Goal: Use online tool/utility: Utilize a website feature to perform a specific function

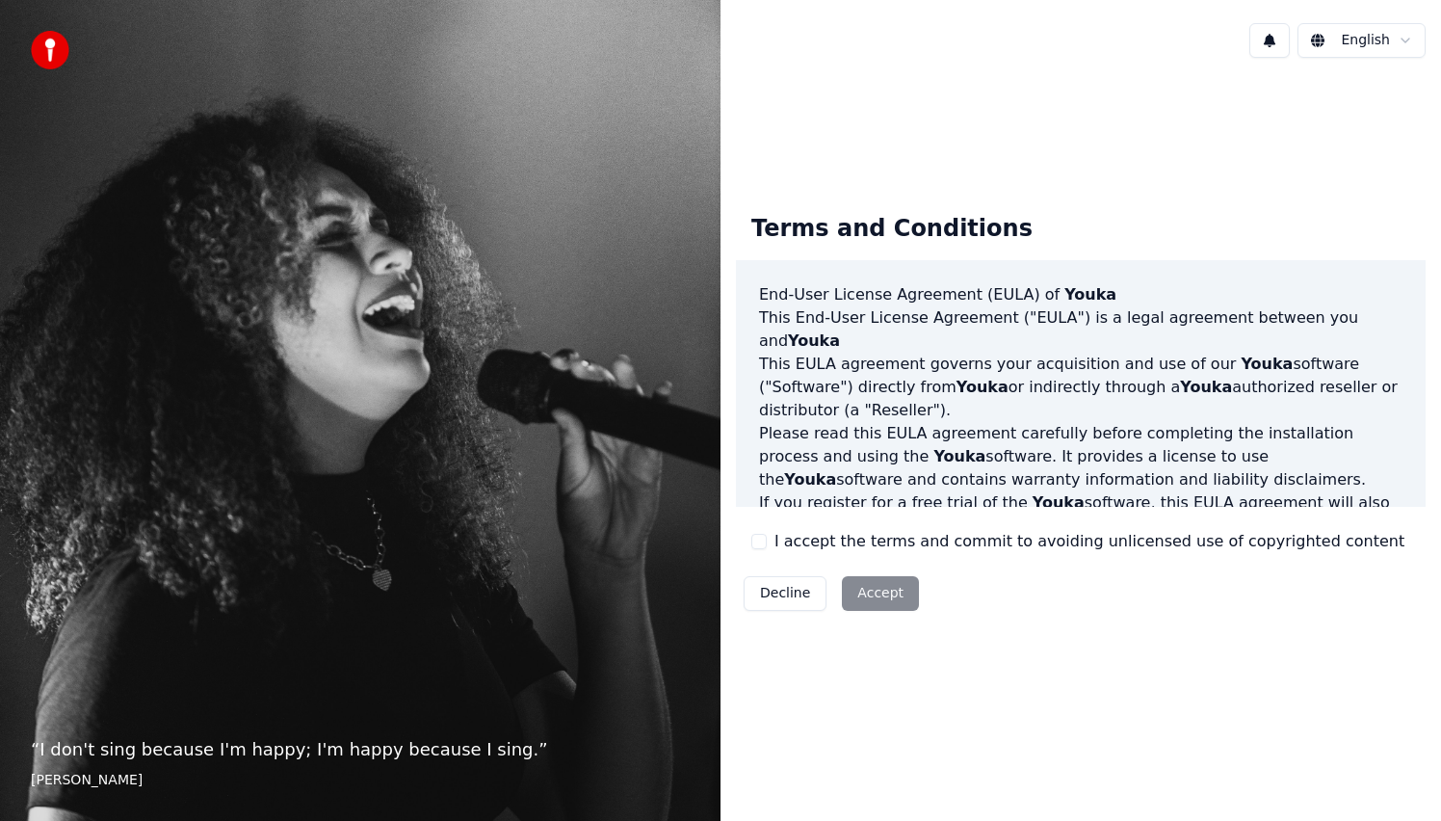
click at [842, 535] on label "I accept the terms and commit to avoiding unlicensed use of copyrighted content" at bounding box center [1089, 541] width 630 height 23
click at [767, 535] on button "I accept the terms and commit to avoiding unlicensed use of copyrighted content" at bounding box center [758, 541] width 15 height 15
click at [872, 582] on button "Accept" at bounding box center [880, 593] width 77 height 35
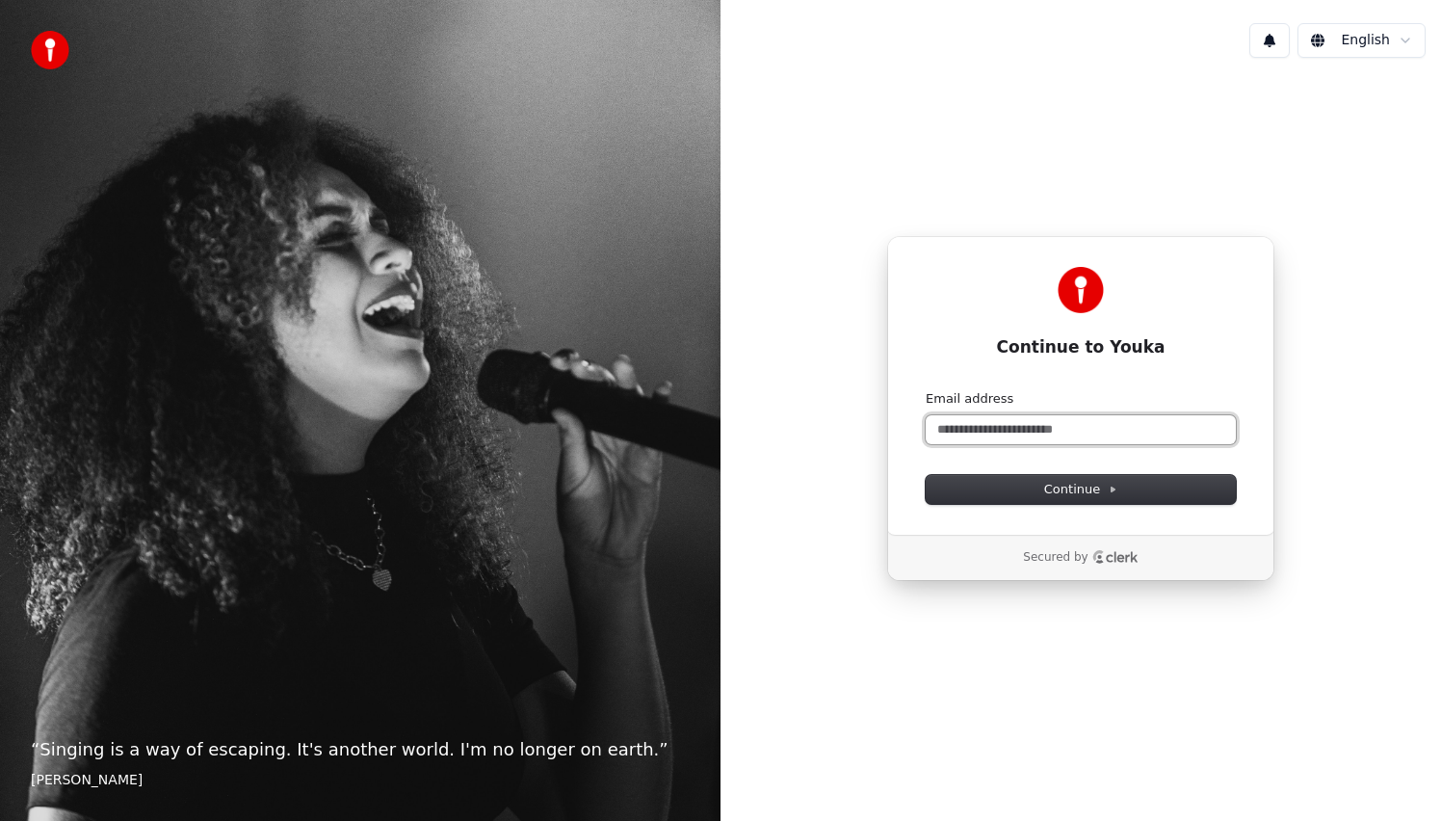
click at [996, 442] on input "Email address" at bounding box center [1081, 429] width 310 height 29
click at [926, 390] on button "submit" at bounding box center [926, 390] width 0 height 0
type input "**********"
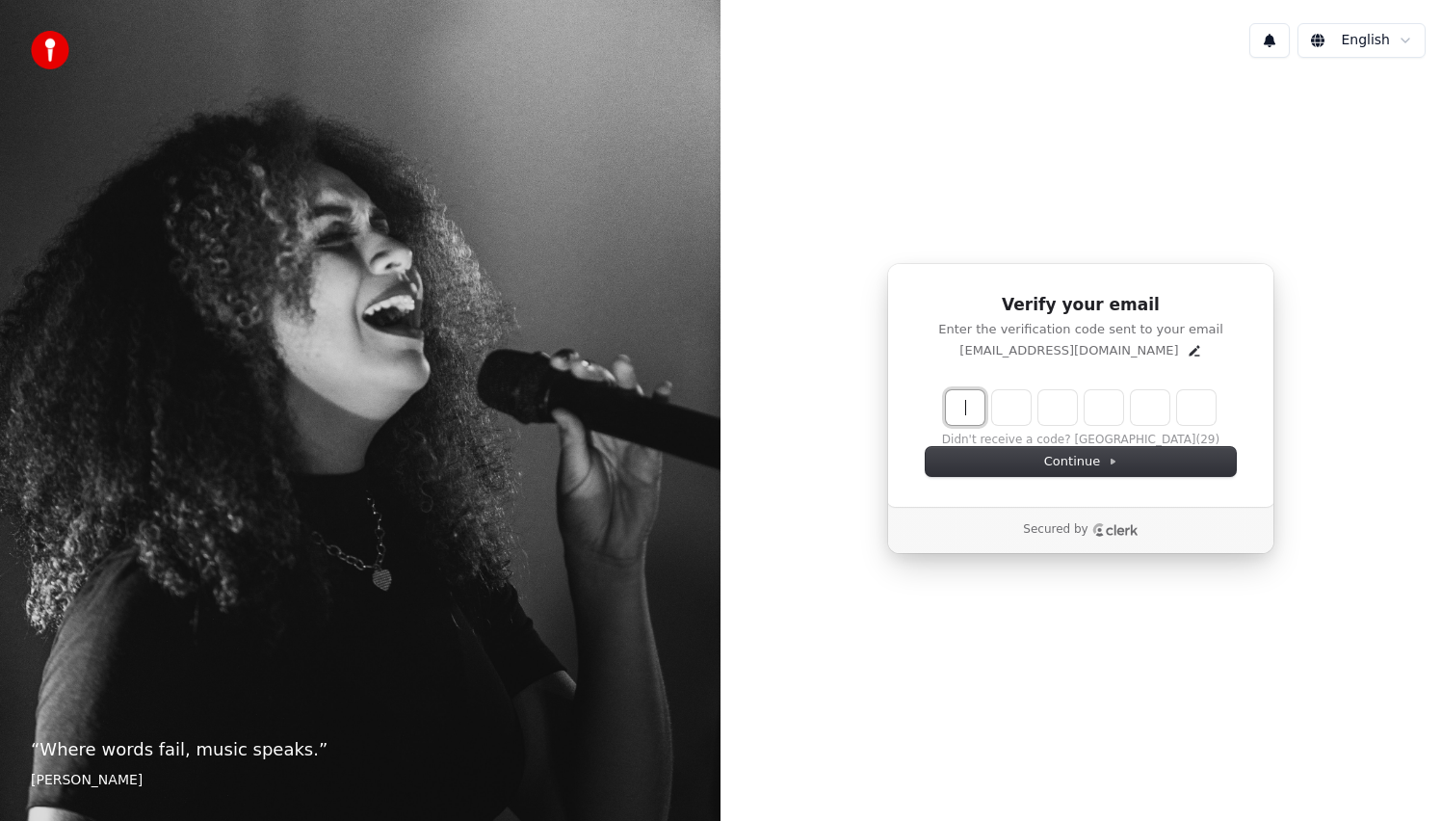
click at [962, 398] on input "Enter verification code" at bounding box center [1100, 407] width 308 height 35
type input "******"
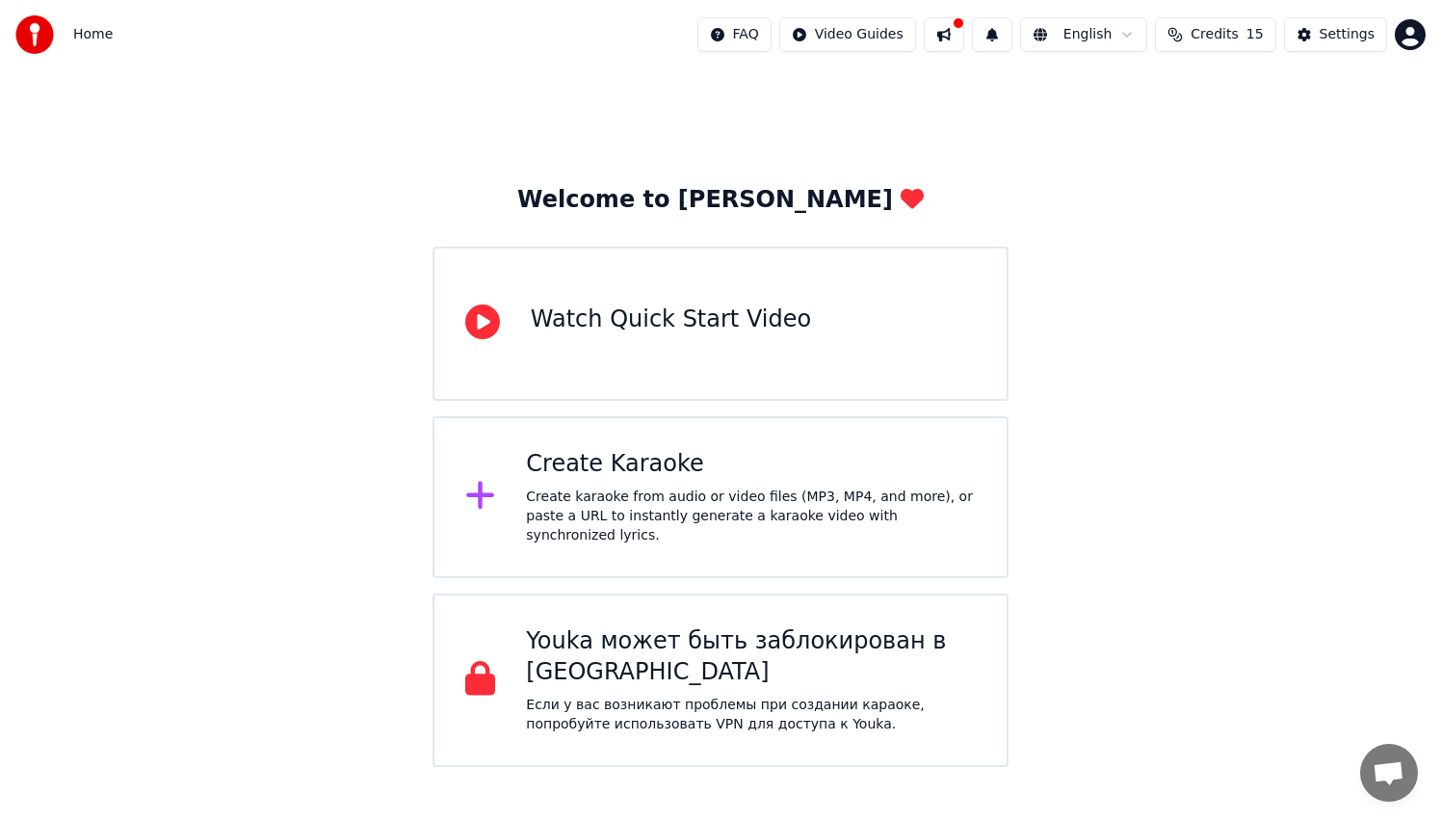
click at [1194, 38] on button "Credits 15" at bounding box center [1215, 34] width 120 height 35
click at [779, 345] on div "Watch Quick Start Video" at bounding box center [720, 324] width 576 height 154
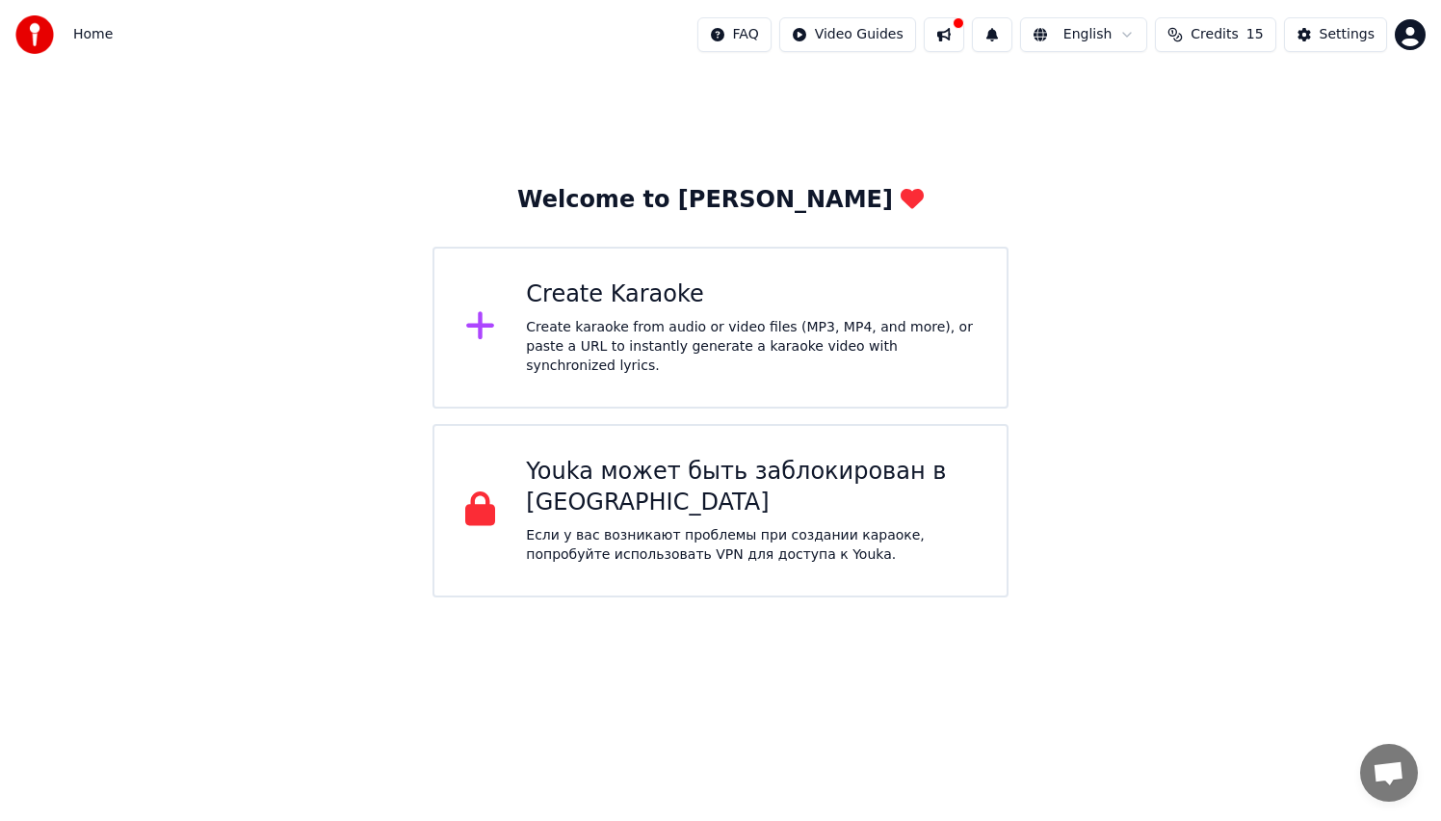
click at [654, 356] on div "Create karaoke from audio or video files (MP3, MP4, and more), or paste a URL t…" at bounding box center [751, 347] width 450 height 58
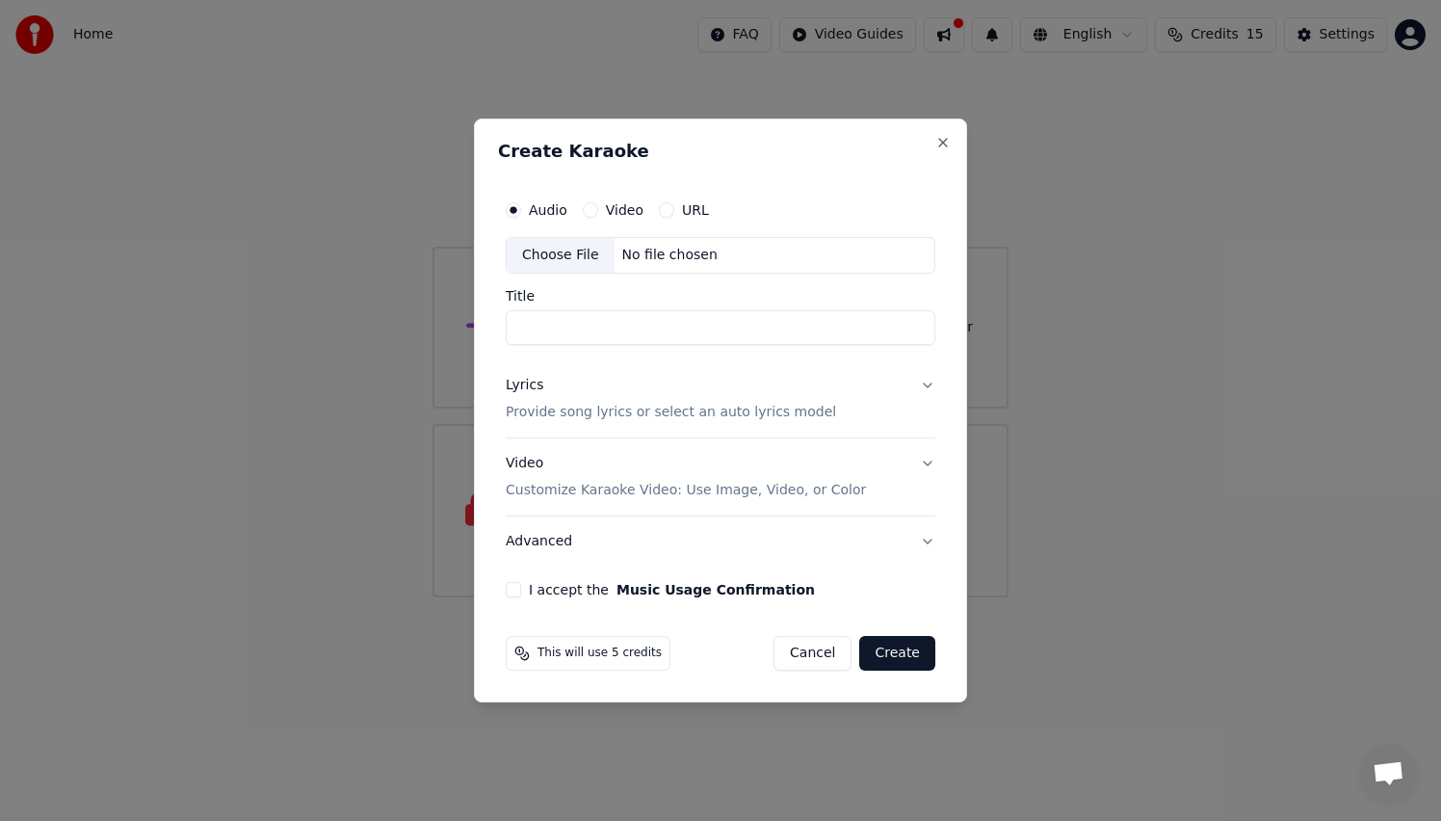
click at [688, 213] on label "URL" at bounding box center [695, 209] width 27 height 13
click at [674, 213] on button "URL" at bounding box center [666, 209] width 15 height 15
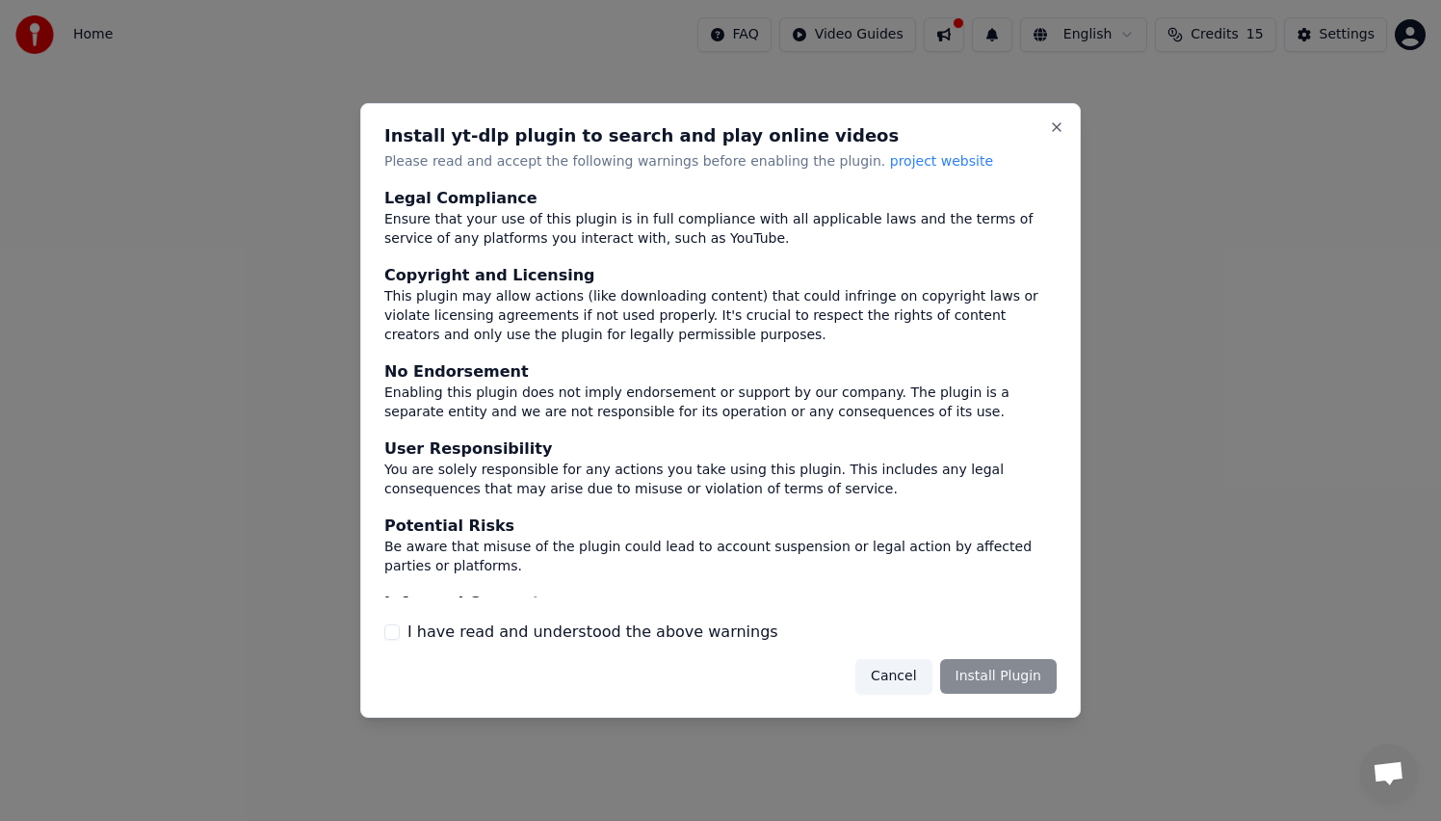
scroll to position [56, 0]
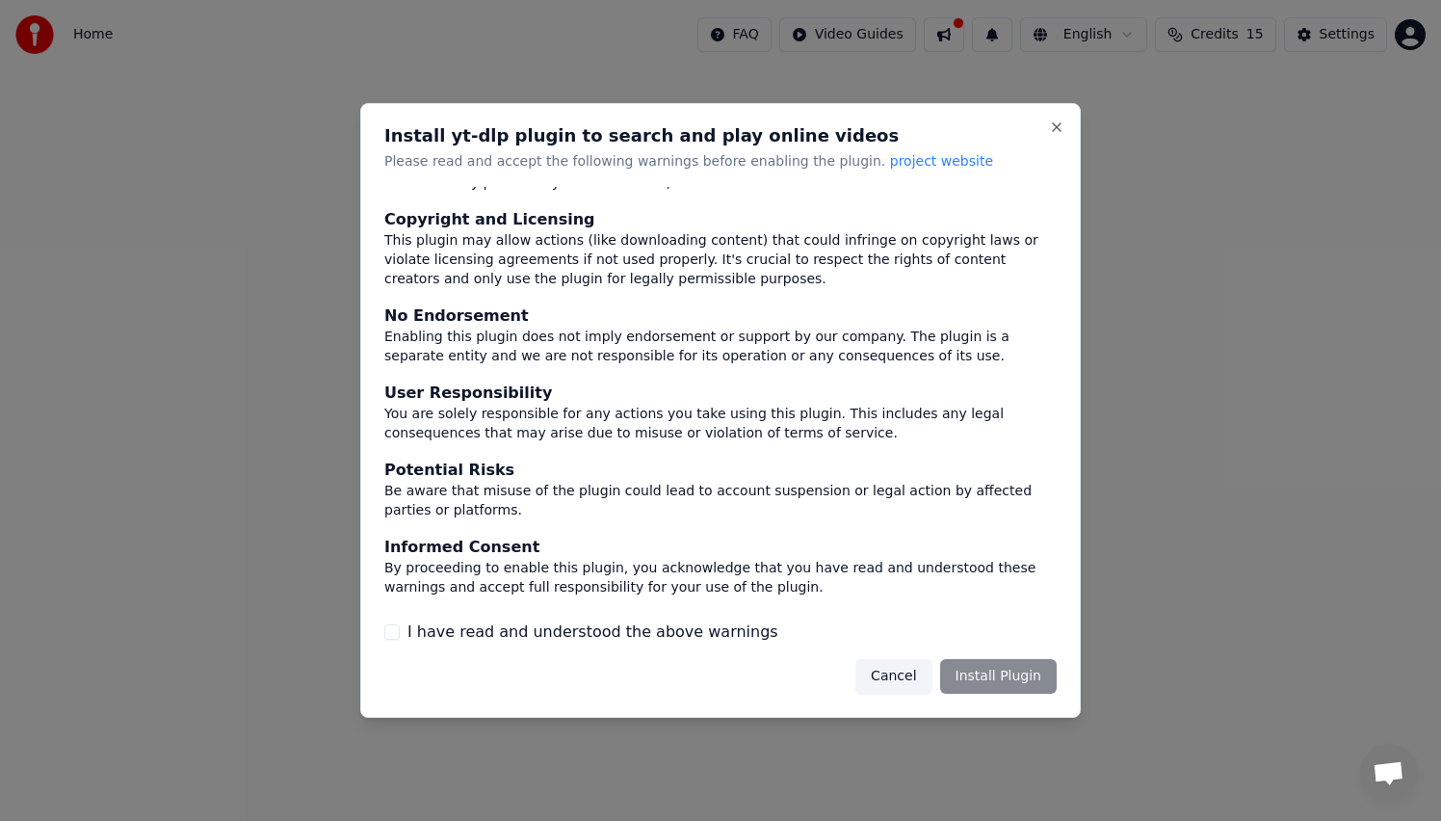
click at [1005, 675] on div "Cancel Install Plugin" at bounding box center [955, 676] width 201 height 35
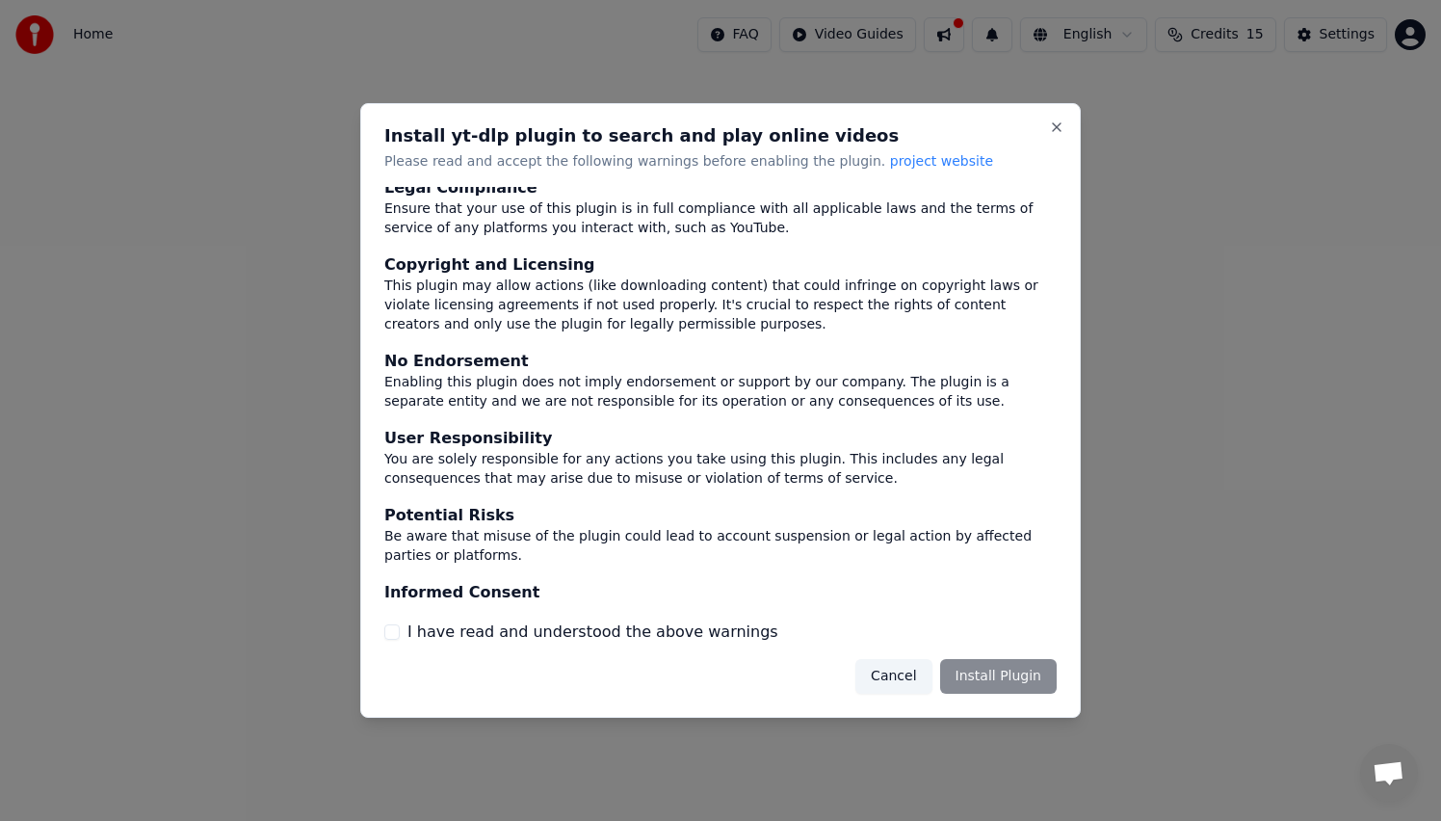
scroll to position [0, 0]
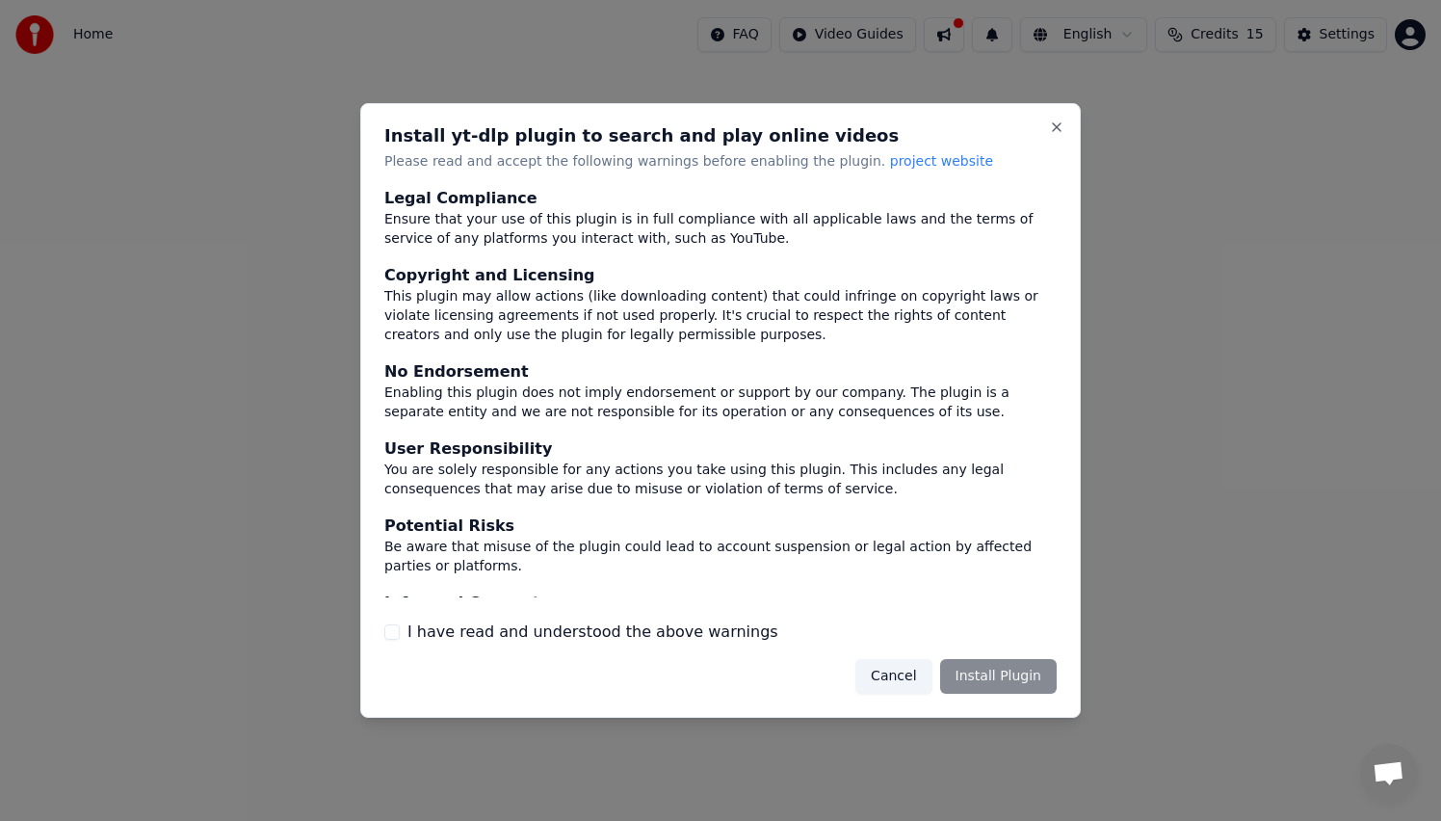
click at [701, 635] on label "I have read and understood the above warnings" at bounding box center [592, 631] width 371 height 23
click at [400, 635] on button "I have read and understood the above warnings" at bounding box center [391, 631] width 15 height 15
click at [1045, 685] on button "Install Plugin" at bounding box center [998, 676] width 117 height 35
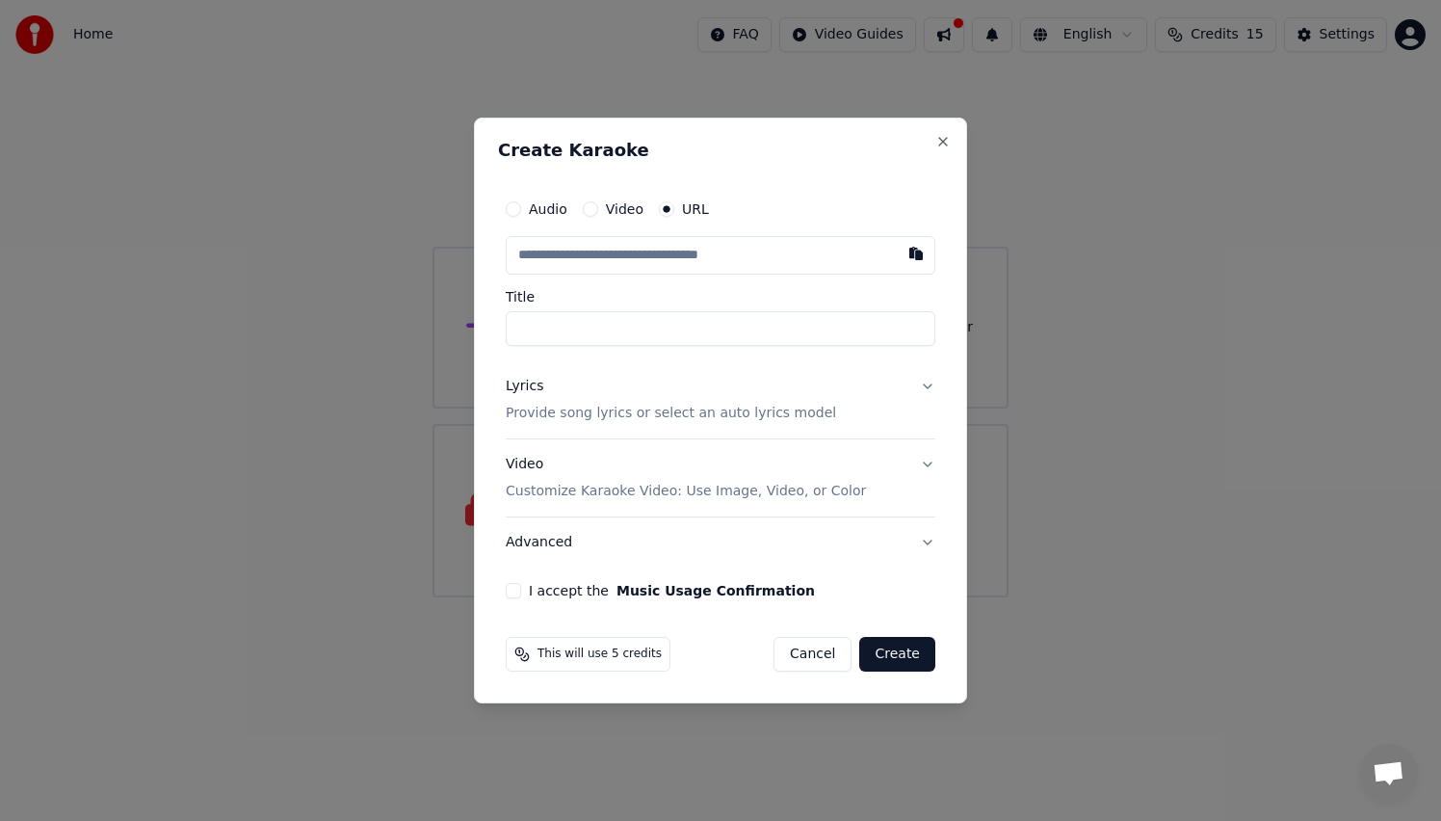
click at [824, 656] on button "Cancel" at bounding box center [812, 654] width 78 height 35
